Goal: Task Accomplishment & Management: Use online tool/utility

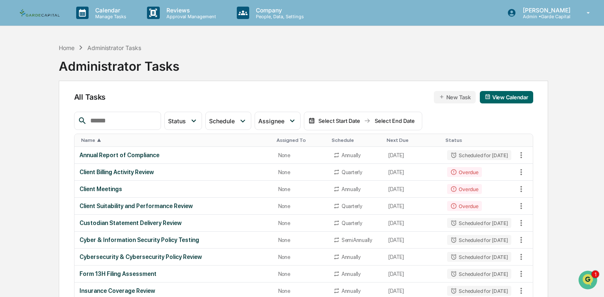
drag, startPoint x: 323, startPoint y: 60, endPoint x: 288, endPoint y: 142, distance: 88.2
click at [323, 60] on div "Home Administrator Tasks Administrator Tasks" at bounding box center [303, 59] width 489 height 41
click at [249, 64] on div "Home Administrator Tasks Administrator Tasks" at bounding box center [303, 59] width 489 height 41
click at [135, 171] on div "Client Billing Activity Review" at bounding box center [173, 172] width 189 height 7
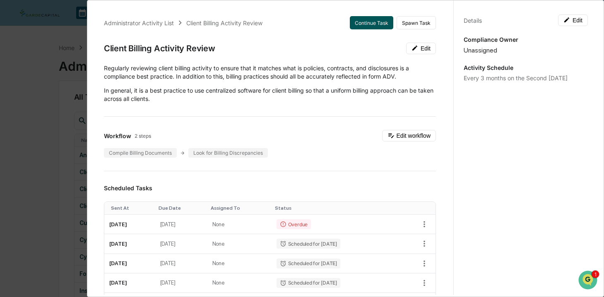
click at [366, 25] on button "Continue Task" at bounding box center [371, 22] width 43 height 13
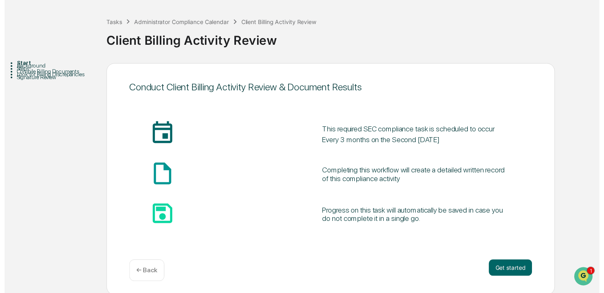
scroll to position [36, 0]
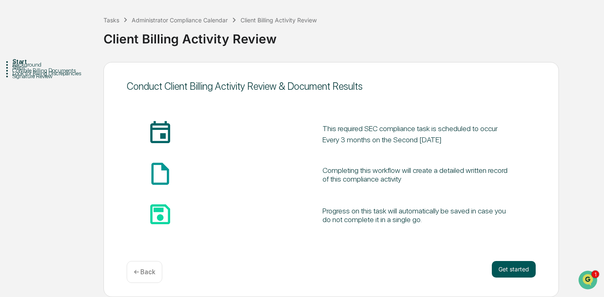
click at [506, 268] on button "Get started" at bounding box center [514, 269] width 44 height 17
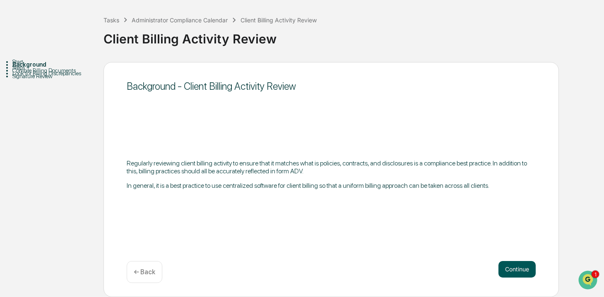
click at [521, 274] on button "Continue" at bounding box center [516, 269] width 37 height 17
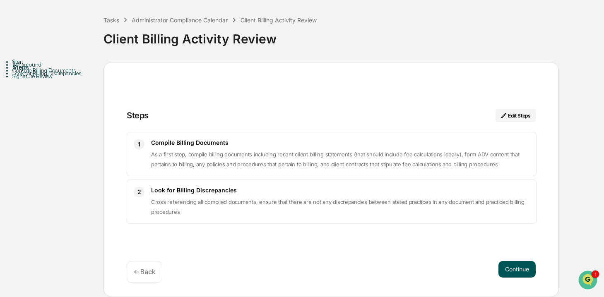
click at [524, 266] on button "Continue" at bounding box center [516, 269] width 37 height 17
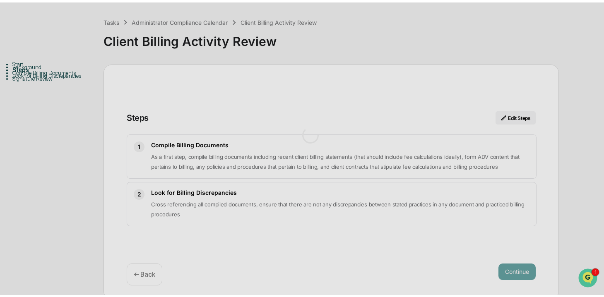
scroll to position [7, 0]
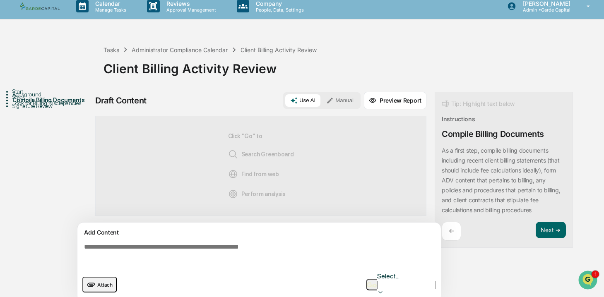
click at [87, 283] on icon "upload document" at bounding box center [91, 285] width 8 height 4
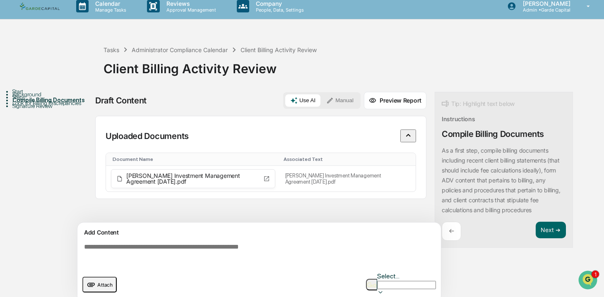
click at [105, 282] on span "Attach" at bounding box center [104, 285] width 15 height 6
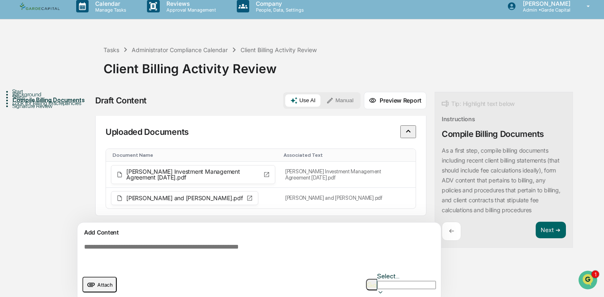
scroll to position [0, 0]
